Goal: Task Accomplishment & Management: Use online tool/utility

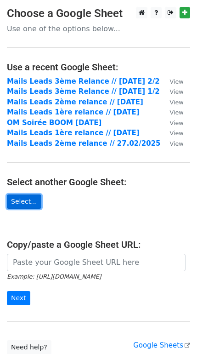
click at [24, 199] on link "Select..." at bounding box center [24, 201] width 34 height 14
click at [23, 201] on link "Select..." at bounding box center [24, 201] width 34 height 14
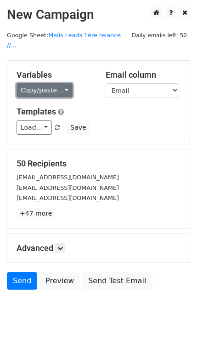
click at [50, 83] on link "Copy/paste..." at bounding box center [45, 90] width 56 height 14
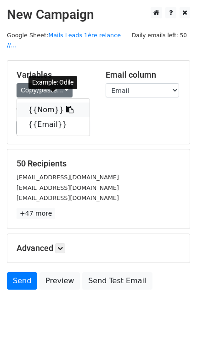
click at [34, 102] on link "{{Nom}}" at bounding box center [53, 109] width 73 height 15
